Goal: Task Accomplishment & Management: Manage account settings

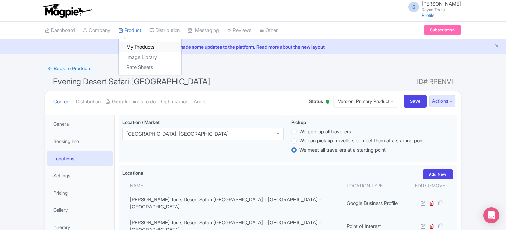
click at [135, 46] on link "My Products" at bounding box center [150, 47] width 63 height 10
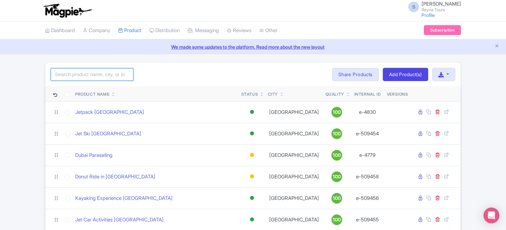
click at [116, 72] on input "search" at bounding box center [92, 74] width 83 height 13
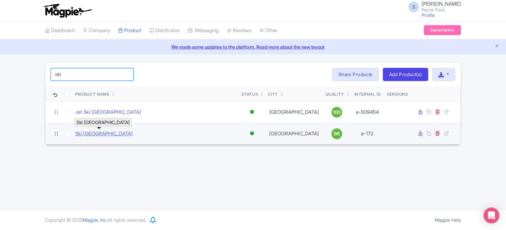
type input "ski"
click at [113, 132] on link "Ski Dubai Snow Park" at bounding box center [104, 134] width 58 height 8
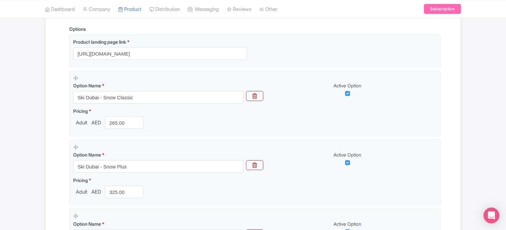
scroll to position [99, 0]
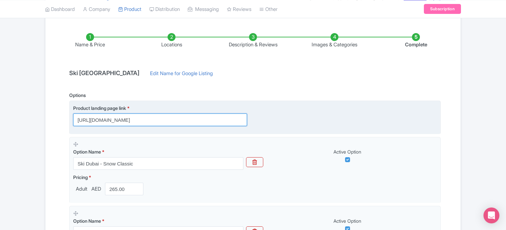
click at [144, 120] on input "https://www.raynatours.com/dubai/theme-parks/ski-dubai-tickets-e-172" at bounding box center [160, 120] width 174 height 13
click at [140, 120] on input "https://www.raynatours.com/dubai/theme-parks/ski-dubai-tickets-e-172" at bounding box center [160, 120] width 174 height 13
drag, startPoint x: 126, startPoint y: 120, endPoint x: 251, endPoint y: 123, distance: 124.9
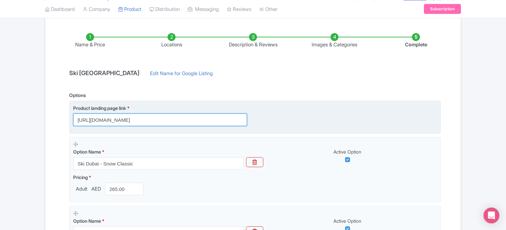
click at [251, 123] on div "Product landing page link * https://www.raynatours.com/dubai/theme-parks/ski-du…" at bounding box center [164, 116] width 182 height 22
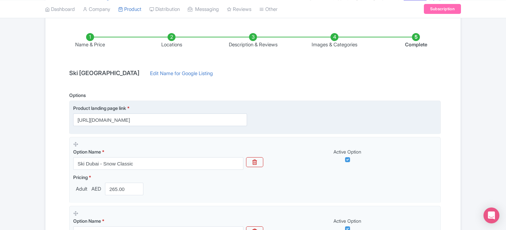
click at [293, 120] on div "Product landing page link * https://www.raynatours.com/dubai/theme-parks/ski-du…" at bounding box center [255, 116] width 364 height 22
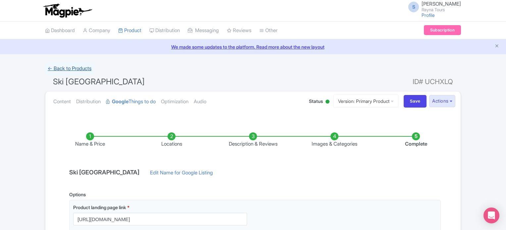
click at [75, 67] on link "← Back to Products" at bounding box center [69, 68] width 49 height 13
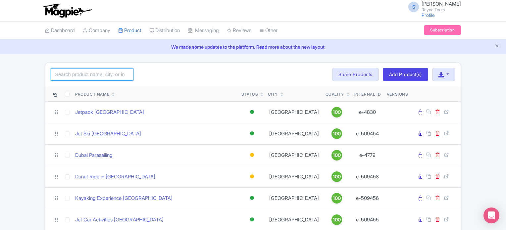
click at [101, 74] on input "search" at bounding box center [92, 74] width 83 height 13
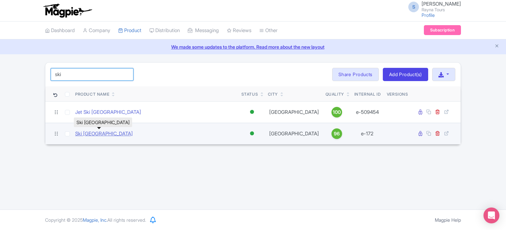
type input "ski"
click at [111, 135] on link "Ski Dubai Snow Park" at bounding box center [104, 134] width 58 height 8
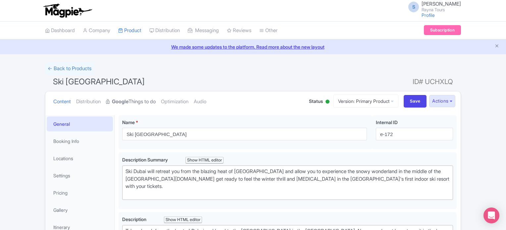
click at [135, 102] on link "Google Things to do" at bounding box center [131, 101] width 50 height 21
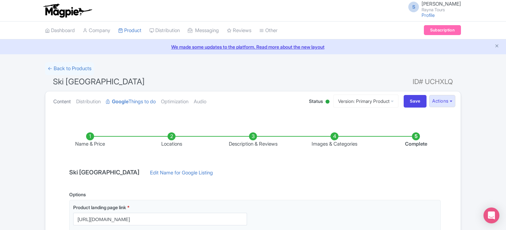
click at [62, 102] on link "Content" at bounding box center [62, 101] width 18 height 21
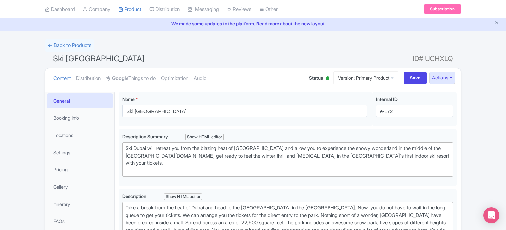
scroll to position [33, 0]
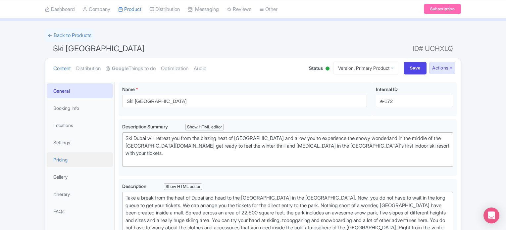
click at [62, 161] on link "Pricing" at bounding box center [80, 159] width 66 height 15
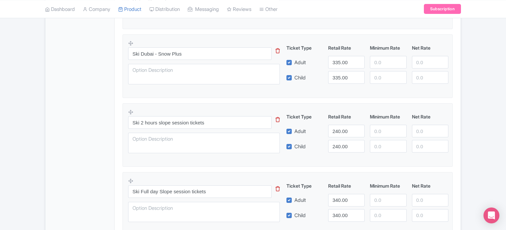
scroll to position [296, 0]
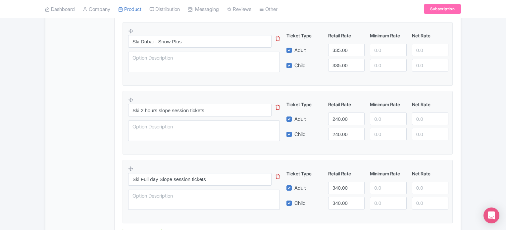
click at [276, 150] on fieldset "Ski 2 hours slope session tickets This tip has not data. Code: tip_option_name …" at bounding box center [288, 123] width 330 height 64
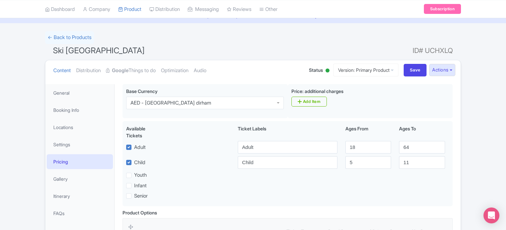
scroll to position [0, 0]
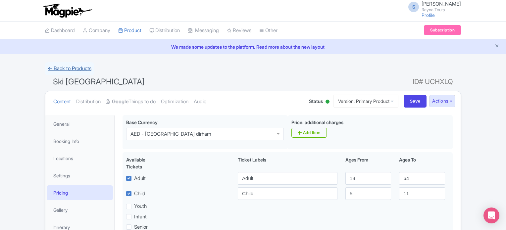
click at [76, 68] on link "← Back to Products" at bounding box center [69, 68] width 49 height 13
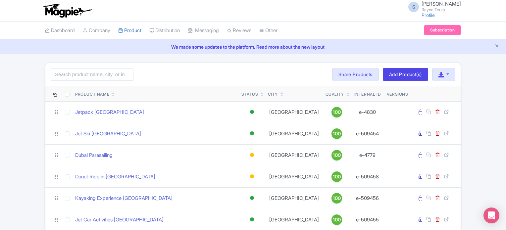
click at [372, 25] on ul "Dashboard Company Product My Products Image Library Rate Sheets Distribution Ma…" at bounding box center [253, 31] width 424 height 18
click at [93, 75] on input "search" at bounding box center [92, 74] width 83 height 13
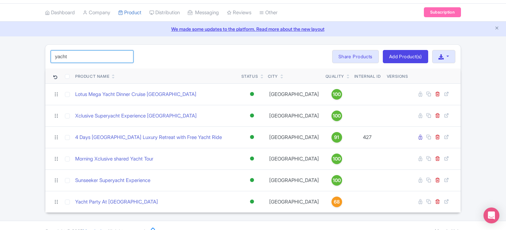
scroll to position [28, 0]
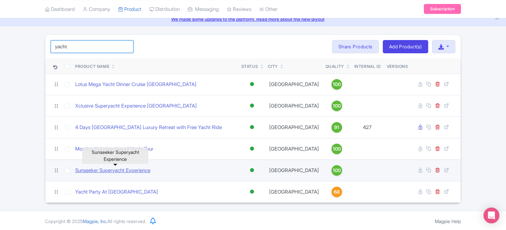
type input "yacht"
click at [137, 171] on link "Sunseeker Superyacht Experience" at bounding box center [112, 171] width 75 height 8
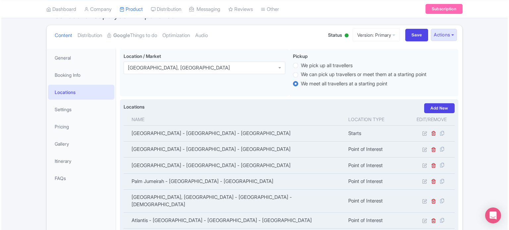
scroll to position [99, 0]
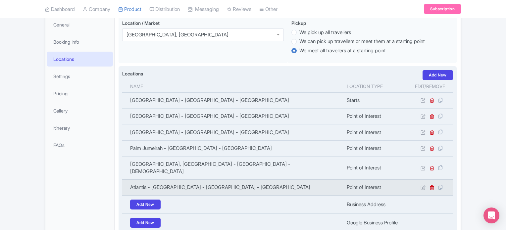
click at [187, 180] on td "Atlantis - [GEOGRAPHIC_DATA] - [GEOGRAPHIC_DATA] - [GEOGRAPHIC_DATA]" at bounding box center [232, 187] width 221 height 16
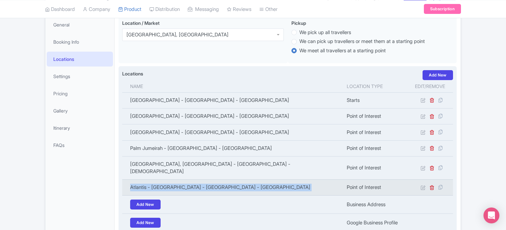
click at [187, 180] on td "Atlantis - [GEOGRAPHIC_DATA] - [GEOGRAPHIC_DATA] - [GEOGRAPHIC_DATA]" at bounding box center [232, 187] width 221 height 16
click at [207, 180] on td "Atlantis - [GEOGRAPHIC_DATA] - [GEOGRAPHIC_DATA] - [GEOGRAPHIC_DATA]" at bounding box center [232, 187] width 221 height 16
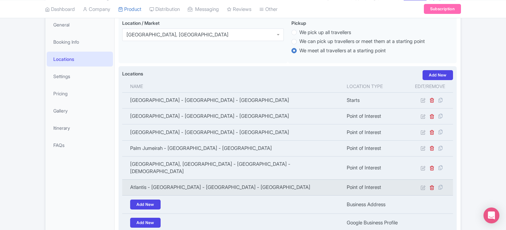
click at [207, 180] on td "Atlantis - [GEOGRAPHIC_DATA] - [GEOGRAPHIC_DATA] - [GEOGRAPHIC_DATA]" at bounding box center [232, 187] width 221 height 16
click at [207, 180] on td "Atlantis - The Palm - Crescent Road - Dubai - United Arab Emirates" at bounding box center [232, 187] width 221 height 16
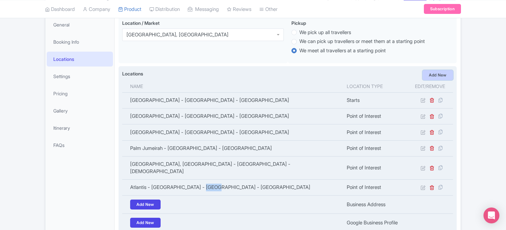
click at [439, 74] on link "Add New" at bounding box center [437, 75] width 30 height 10
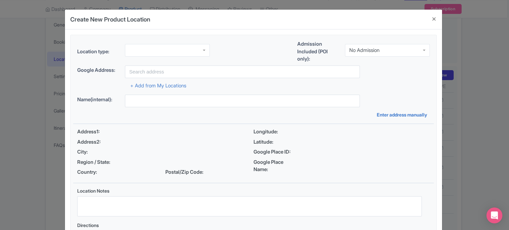
click at [199, 50] on div at bounding box center [167, 50] width 85 height 13
click at [376, 50] on div "No Admission" at bounding box center [364, 50] width 30 height 6
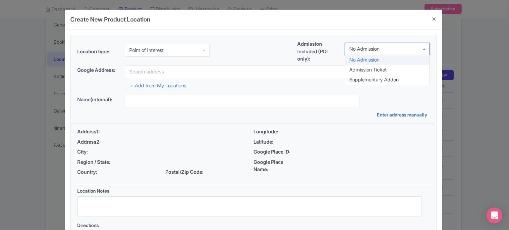
click at [368, 59] on div "Admission Included (POI only): No Admission No Admission No Admission Admission…" at bounding box center [363, 52] width 132 height 25
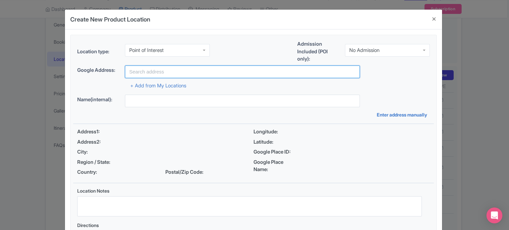
click at [216, 75] on input "text" at bounding box center [242, 72] width 235 height 13
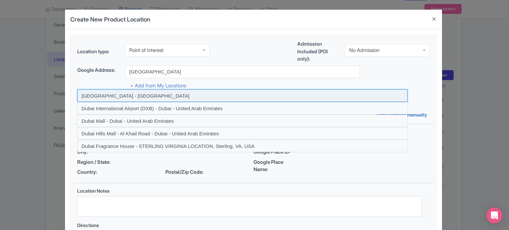
click at [123, 96] on input at bounding box center [242, 95] width 330 height 13
type input "Dubai - United Arab Emirates"
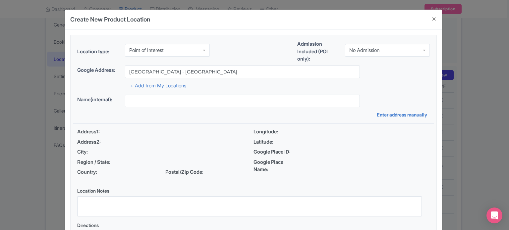
type input "Dubai - United Arab Emirates"
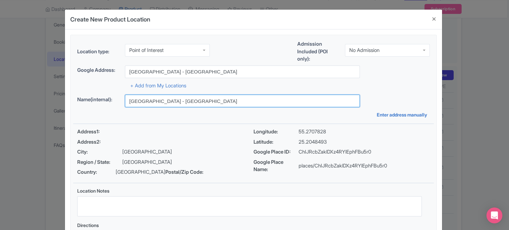
click at [167, 103] on input "Dubai - United Arab Emirates" at bounding box center [242, 101] width 235 height 13
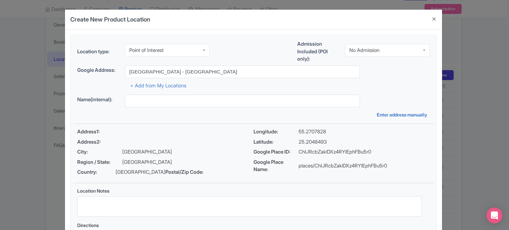
click at [243, 116] on div "Name(internal): Enter address manually" at bounding box center [253, 107] width 360 height 24
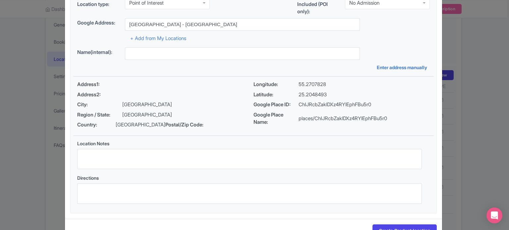
scroll to position [76, 0]
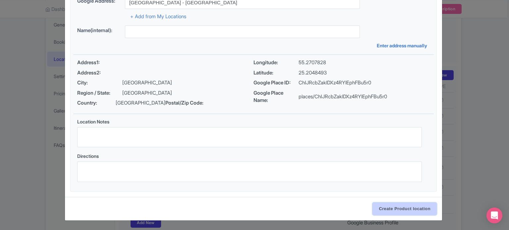
click at [388, 210] on input "Create Product location" at bounding box center [404, 209] width 64 height 13
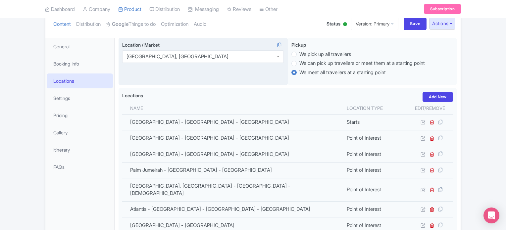
scroll to position [66, 0]
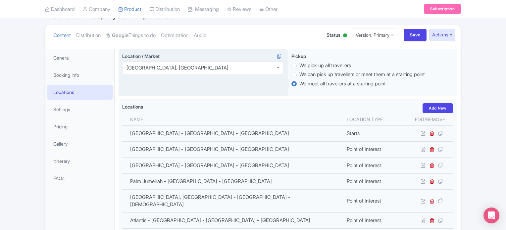
click at [187, 67] on div "Dubai, United Arab Emirates" at bounding box center [177, 68] width 102 height 6
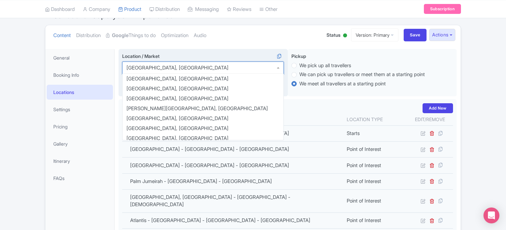
scroll to position [440, 0]
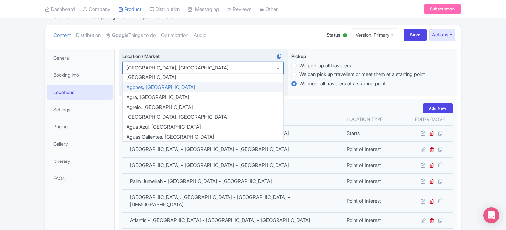
click at [255, 50] on div "Location / Market Dubai, United Arab Emirates Dubai, United Arab Emirates Aarhu…" at bounding box center [203, 73] width 169 height 48
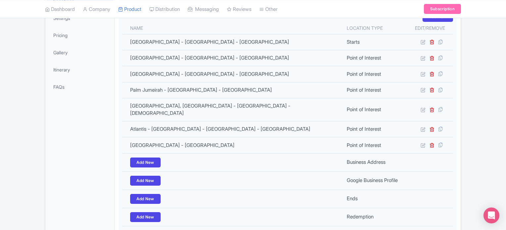
scroll to position [224, 0]
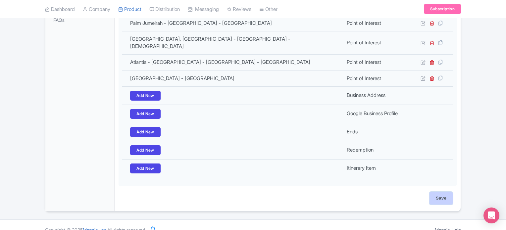
click at [443, 192] on input "Save" at bounding box center [440, 198] width 23 height 13
type input "Update Product"
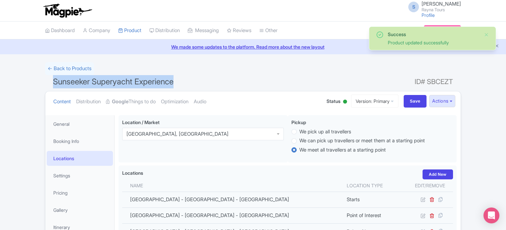
drag, startPoint x: 55, startPoint y: 81, endPoint x: 250, endPoint y: 75, distance: 195.1
click at [250, 75] on h1 "Sunseeker Superyacht Experience ID# SBCEZT" at bounding box center [253, 83] width 416 height 16
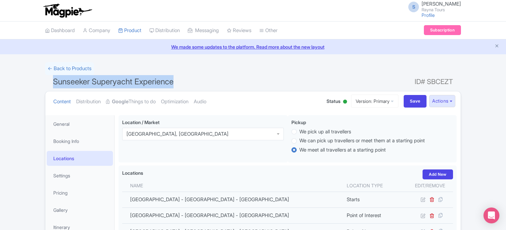
click at [244, 83] on h1 "Sunseeker Superyacht Experience ID# SBCEZT" at bounding box center [253, 83] width 416 height 16
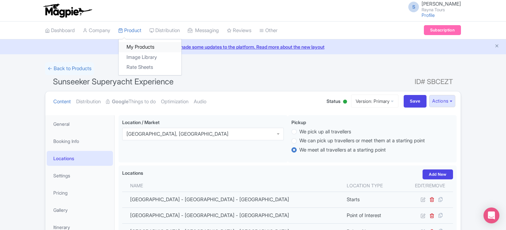
click at [137, 48] on link "My Products" at bounding box center [150, 47] width 63 height 10
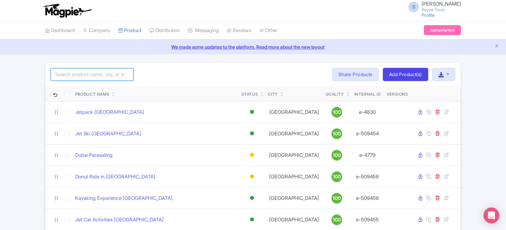
click at [106, 71] on input "search" at bounding box center [92, 74] width 83 height 13
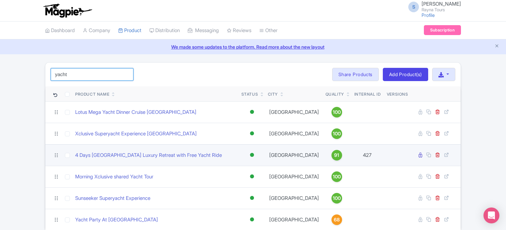
scroll to position [28, 0]
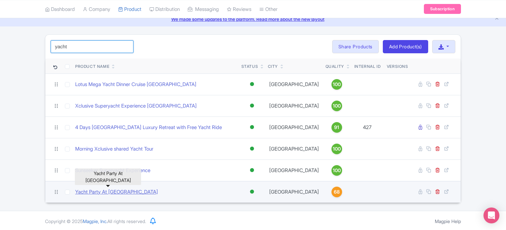
type input "yacht"
click at [113, 191] on link "Yacht Party At Dubai Marina" at bounding box center [116, 192] width 83 height 8
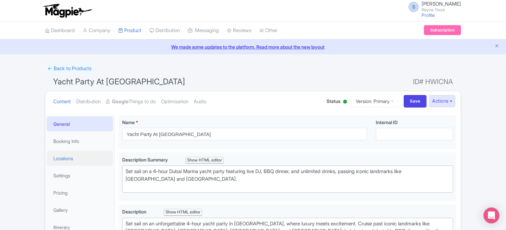
click at [66, 159] on link "Locations" at bounding box center [80, 158] width 66 height 15
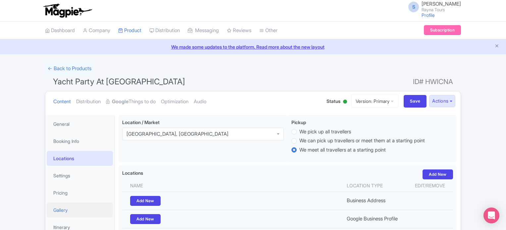
click at [62, 209] on link "Gallery" at bounding box center [80, 210] width 66 height 15
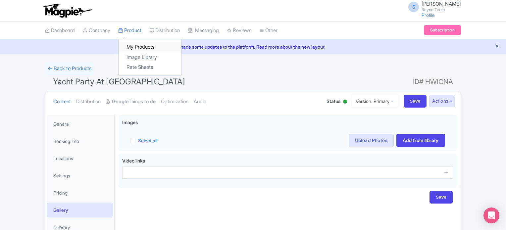
click at [134, 47] on link "My Products" at bounding box center [150, 47] width 63 height 10
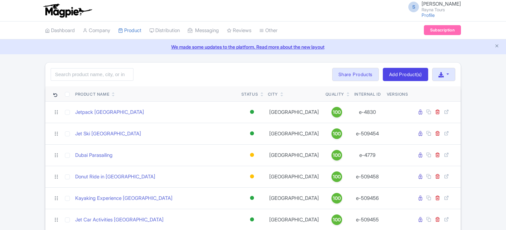
click at [112, 74] on input "search" at bounding box center [92, 74] width 83 height 13
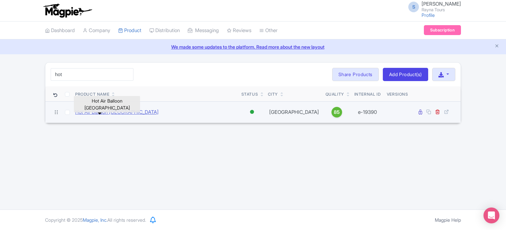
type input "hot"
click at [114, 111] on link "Hot Air Balloon [GEOGRAPHIC_DATA]" at bounding box center [116, 113] width 83 height 8
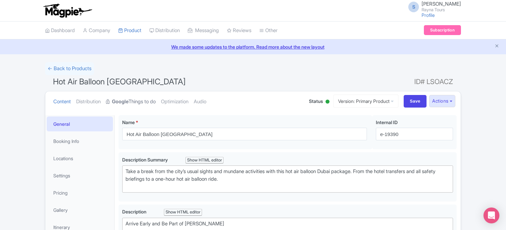
click at [146, 99] on link "Google Things to do" at bounding box center [131, 101] width 50 height 21
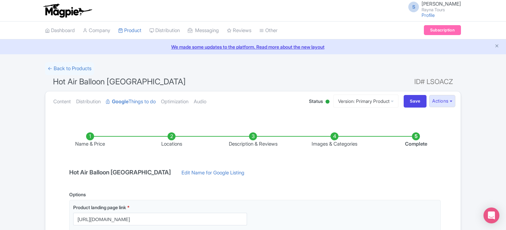
scroll to position [33, 0]
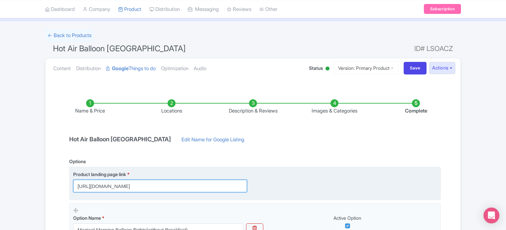
click at [182, 183] on input "[URL][DOMAIN_NAME]" at bounding box center [160, 186] width 174 height 13
click at [182, 183] on input "https://dubai.raynatours.com/hot-air-balloon-combo-offers" at bounding box center [160, 186] width 174 height 13
click at [175, 188] on input "https://dubai.raynatours.com/hot-air-balloon-combo-offers" at bounding box center [160, 186] width 174 height 13
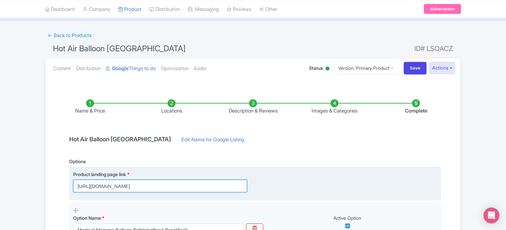
click at [175, 188] on input "https://dubai.raynatours.com/hot-air-balloon-combo-offers" at bounding box center [160, 186] width 174 height 13
click at [190, 187] on input "https://dubai.raynatours.com/hot-air-balloon-combo-offers" at bounding box center [160, 186] width 174 height 13
click at [205, 186] on input "https://dubai.raynatours.com/hot-air-balloon-combo-offers" at bounding box center [160, 186] width 174 height 13
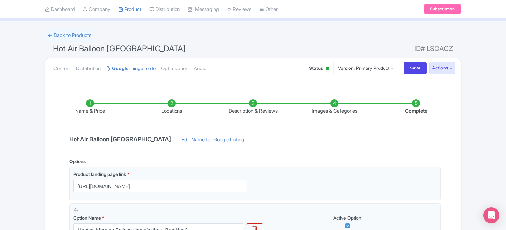
click at [141, 25] on link "My Products" at bounding box center [150, 26] width 63 height 10
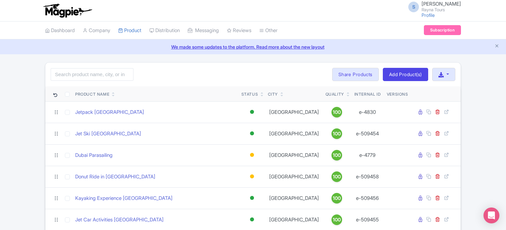
click at [495, 46] on icon "Close announcement" at bounding box center [496, 45] width 5 height 5
